Goal: Find specific page/section: Find specific page/section

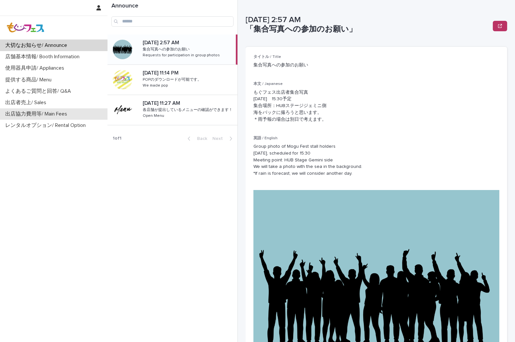
click at [35, 115] on p "出店協力費用等/ Main Fees" at bounding box center [38, 114] width 70 height 6
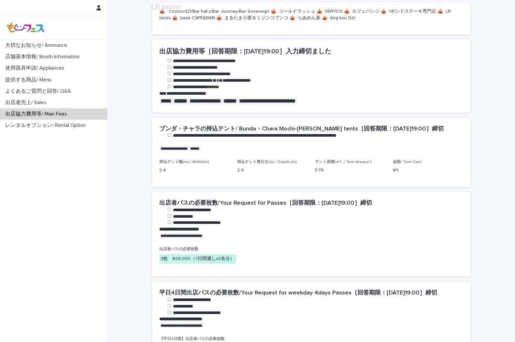
scroll to position [217, 0]
